Goal: Check status: Check status

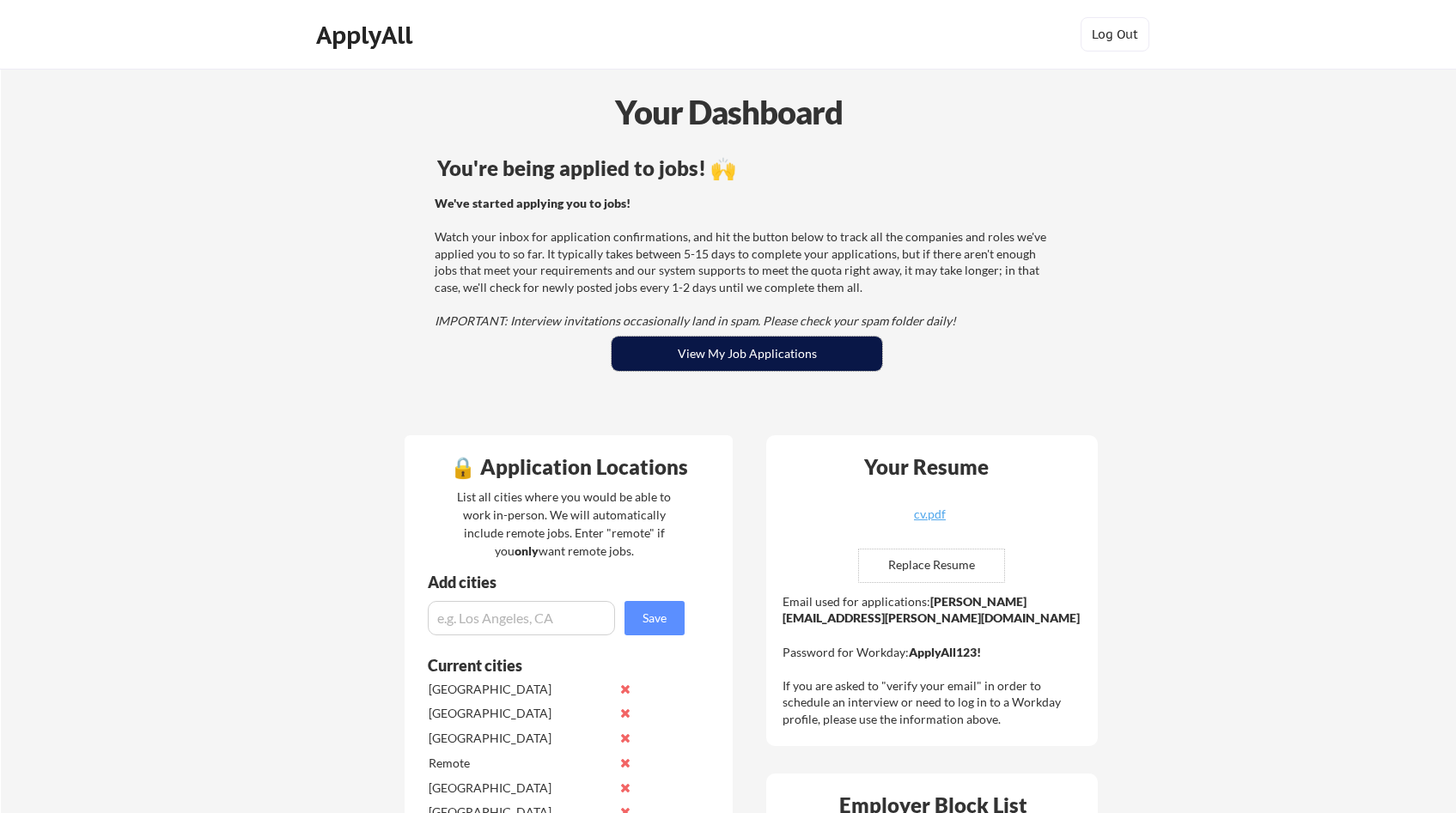
click at [822, 350] on button "View My Job Applications" at bounding box center [746, 353] width 270 height 34
click at [811, 363] on button "View My Job Applications" at bounding box center [746, 353] width 270 height 34
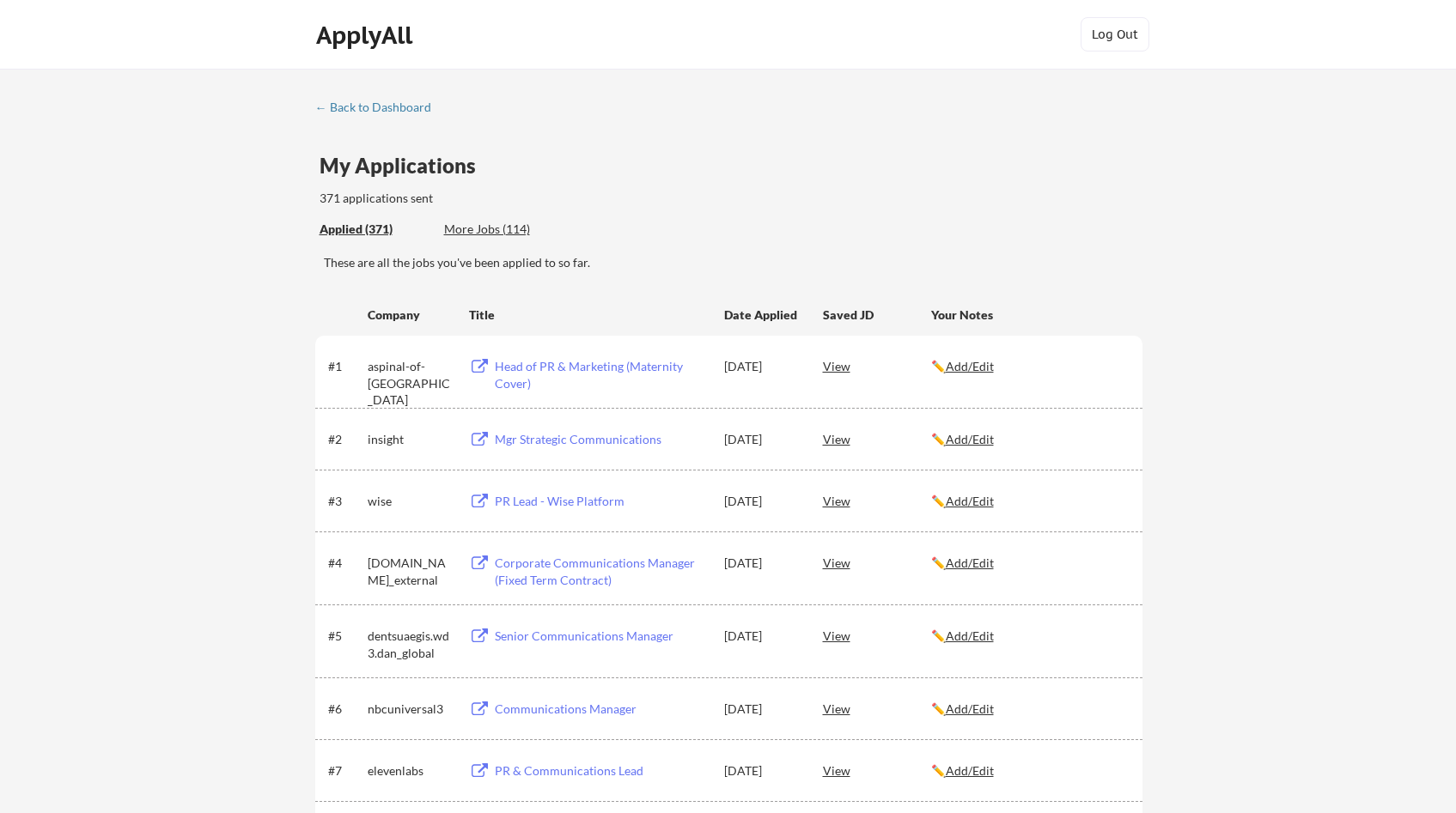
scroll to position [22, 0]
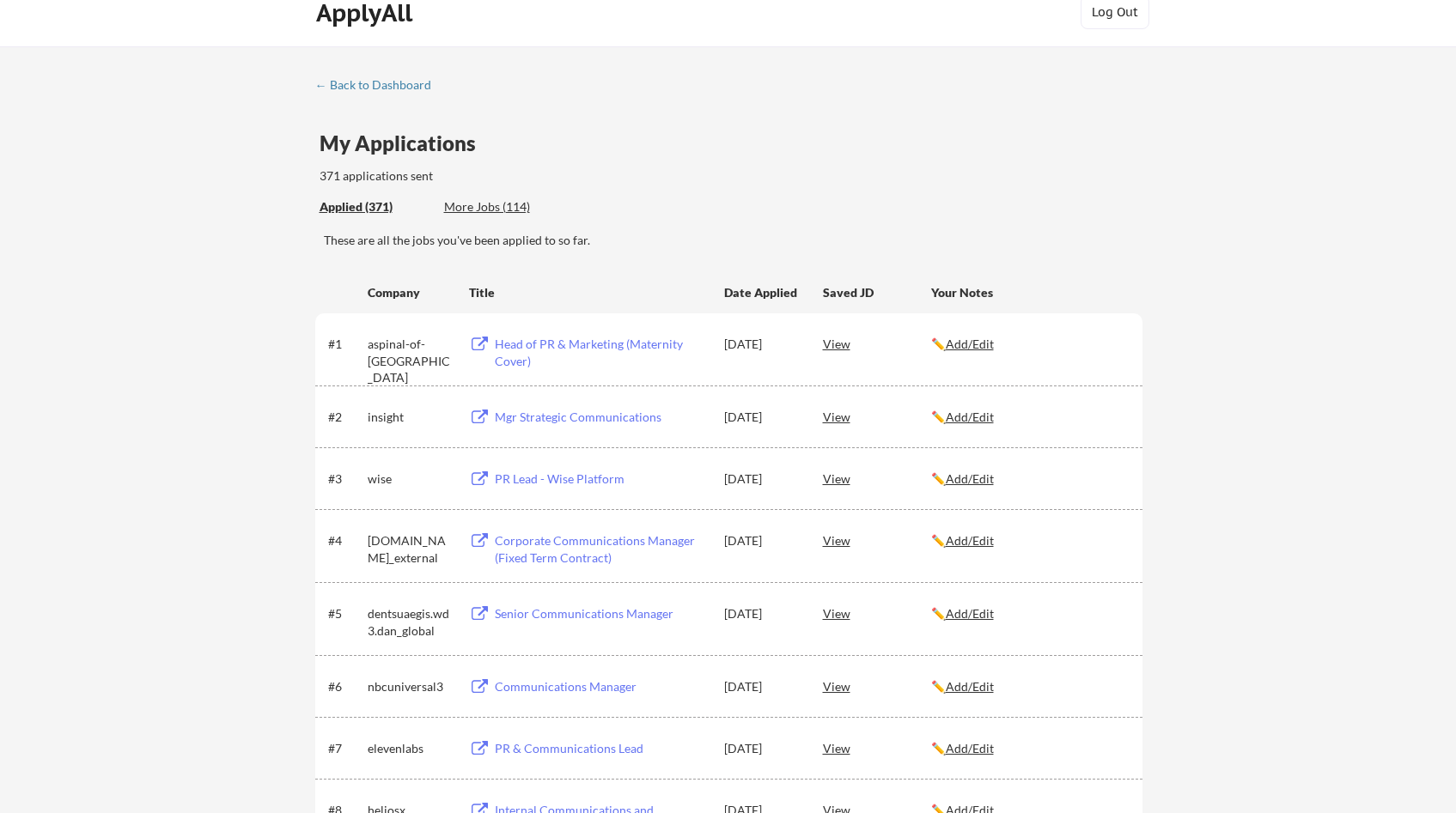
drag, startPoint x: 1084, startPoint y: 155, endPoint x: 1203, endPoint y: 68, distance: 147.4
click at [1084, 155] on div "My Applications 371 applications sent" at bounding box center [730, 159] width 823 height 53
